Goal: Information Seeking & Learning: Learn about a topic

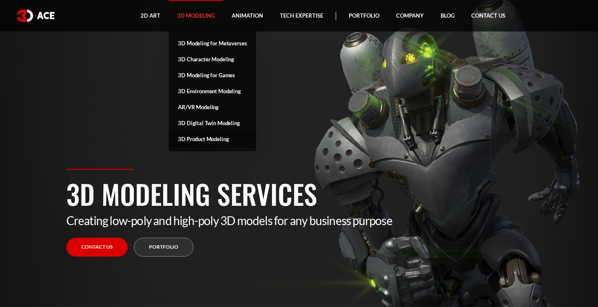
click at [219, 136] on link "3D Product Modeling" at bounding box center [212, 139] width 87 height 16
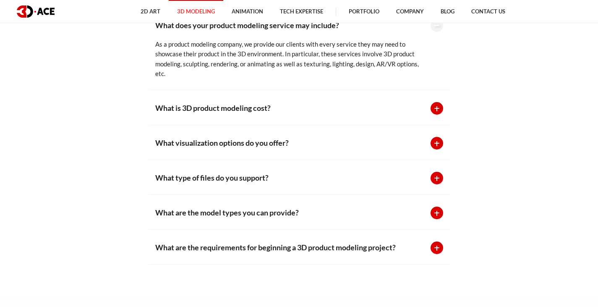
scroll to position [1996, 0]
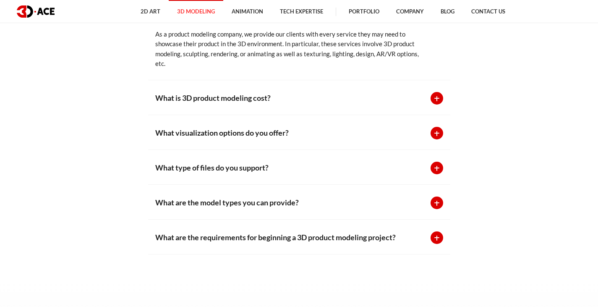
click at [439, 99] on div at bounding box center [436, 98] width 13 height 13
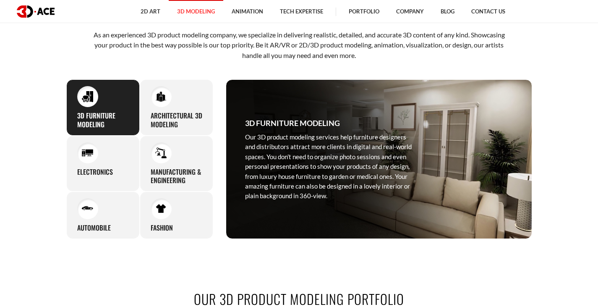
scroll to position [359, 0]
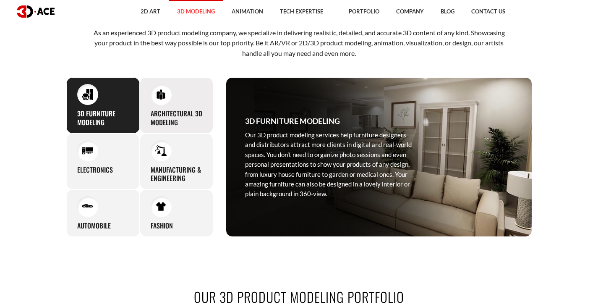
click at [167, 107] on div "Architectural 3D Modeling With our 3D product visualization services, you can g…" at bounding box center [176, 105] width 73 height 56
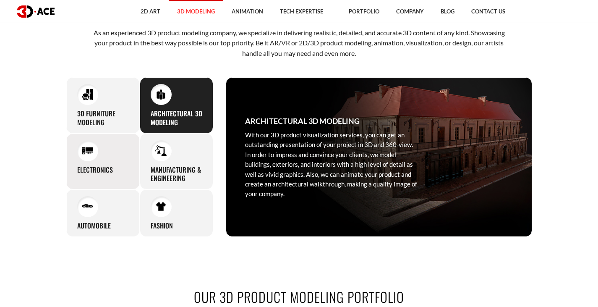
click at [99, 180] on div "Electronics Instead of organizing complex and time-consuming photo sessions, el…" at bounding box center [102, 161] width 73 height 56
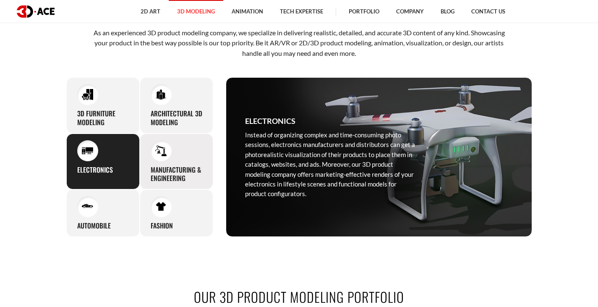
click at [162, 168] on h3 "Manufacturing & Engineering" at bounding box center [177, 174] width 52 height 18
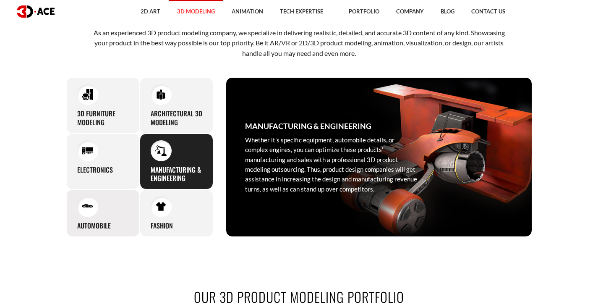
click at [102, 212] on div "Automobile With premium-looking 3D products you can expand your presence in the…" at bounding box center [102, 212] width 73 height 47
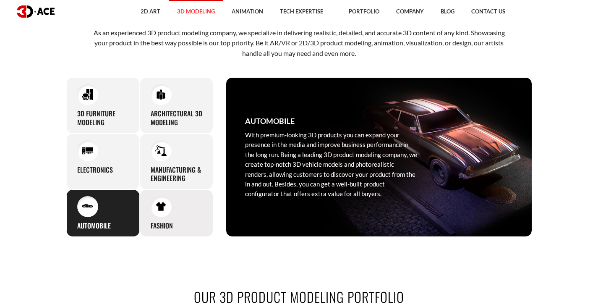
click at [153, 218] on div "Fashion The modern fashion industry requires innovative solutions for online cu…" at bounding box center [176, 212] width 73 height 47
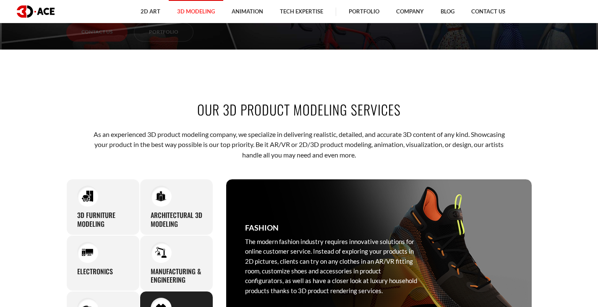
scroll to position [34, 0]
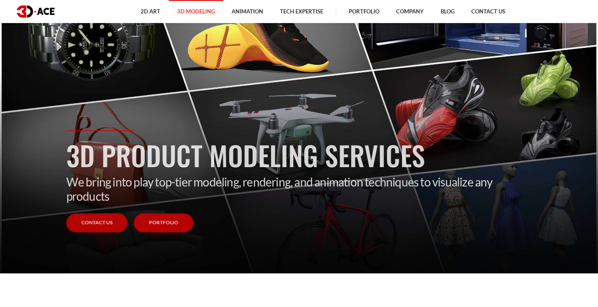
click at [170, 217] on link "Portfolio" at bounding box center [164, 222] width 60 height 19
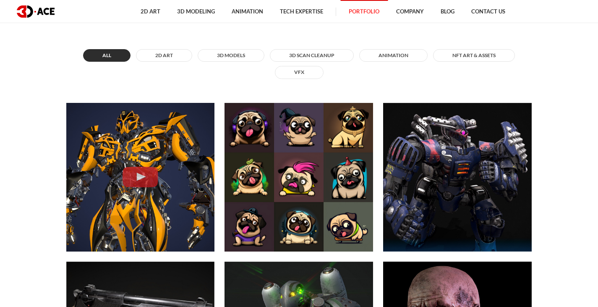
scroll to position [340, 0]
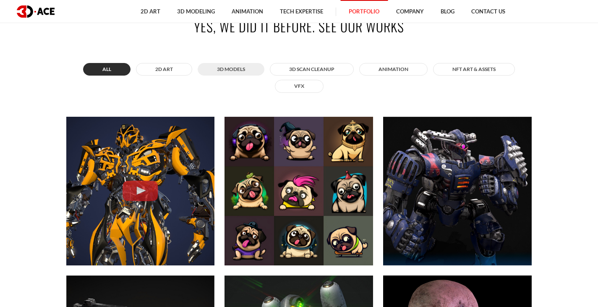
click at [252, 68] on button "3D MODELS" at bounding box center [231, 69] width 67 height 13
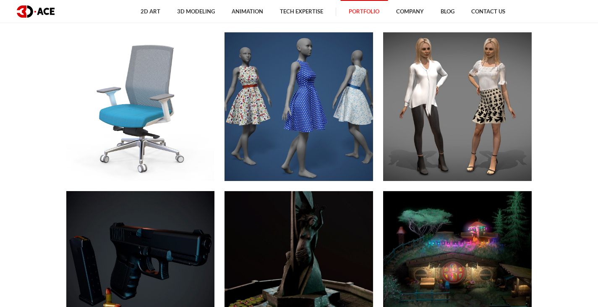
scroll to position [2950, 0]
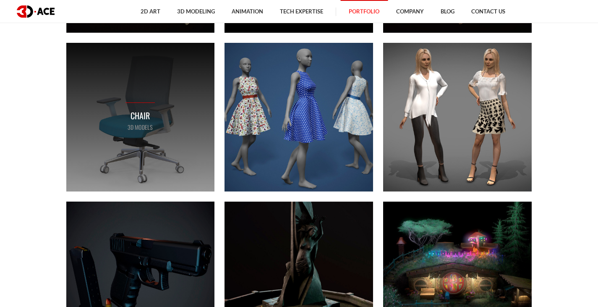
click at [148, 141] on div "Chair 3D MODELS" at bounding box center [140, 117] width 148 height 148
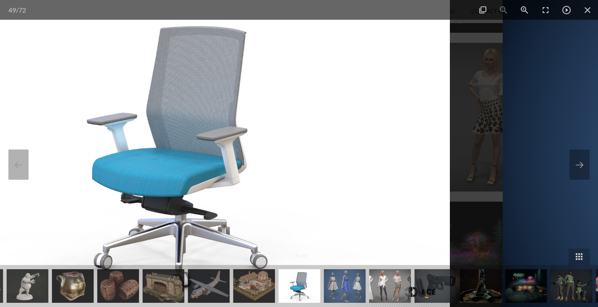
drag, startPoint x: 332, startPoint y: 155, endPoint x: 294, endPoint y: 107, distance: 60.9
click at [294, 107] on img at bounding box center [177, 153] width 545 height 307
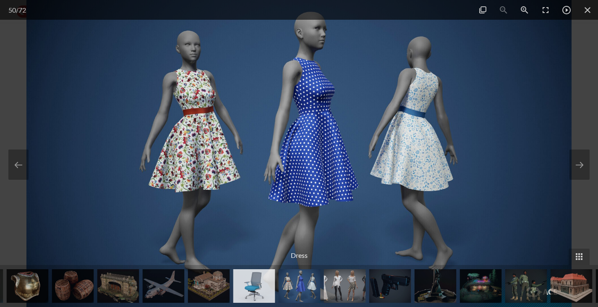
click at [294, 107] on img at bounding box center [298, 153] width 545 height 307
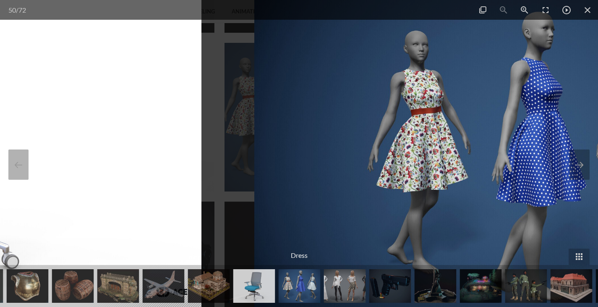
drag, startPoint x: 294, startPoint y: 107, endPoint x: 565, endPoint y: 135, distance: 272.4
click at [565, 135] on img at bounding box center [526, 153] width 545 height 307
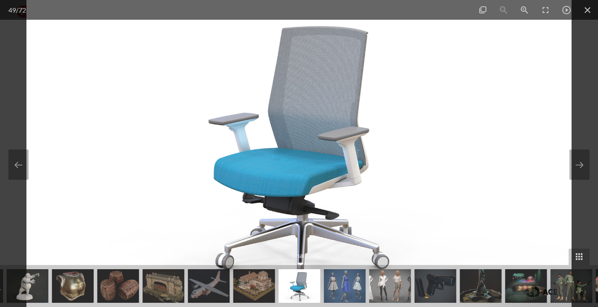
click at [359, 169] on img at bounding box center [298, 153] width 545 height 307
click at [288, 193] on img at bounding box center [298, 153] width 545 height 307
click at [590, 7] on span at bounding box center [587, 10] width 21 height 20
